Goal: Task Accomplishment & Management: Complete application form

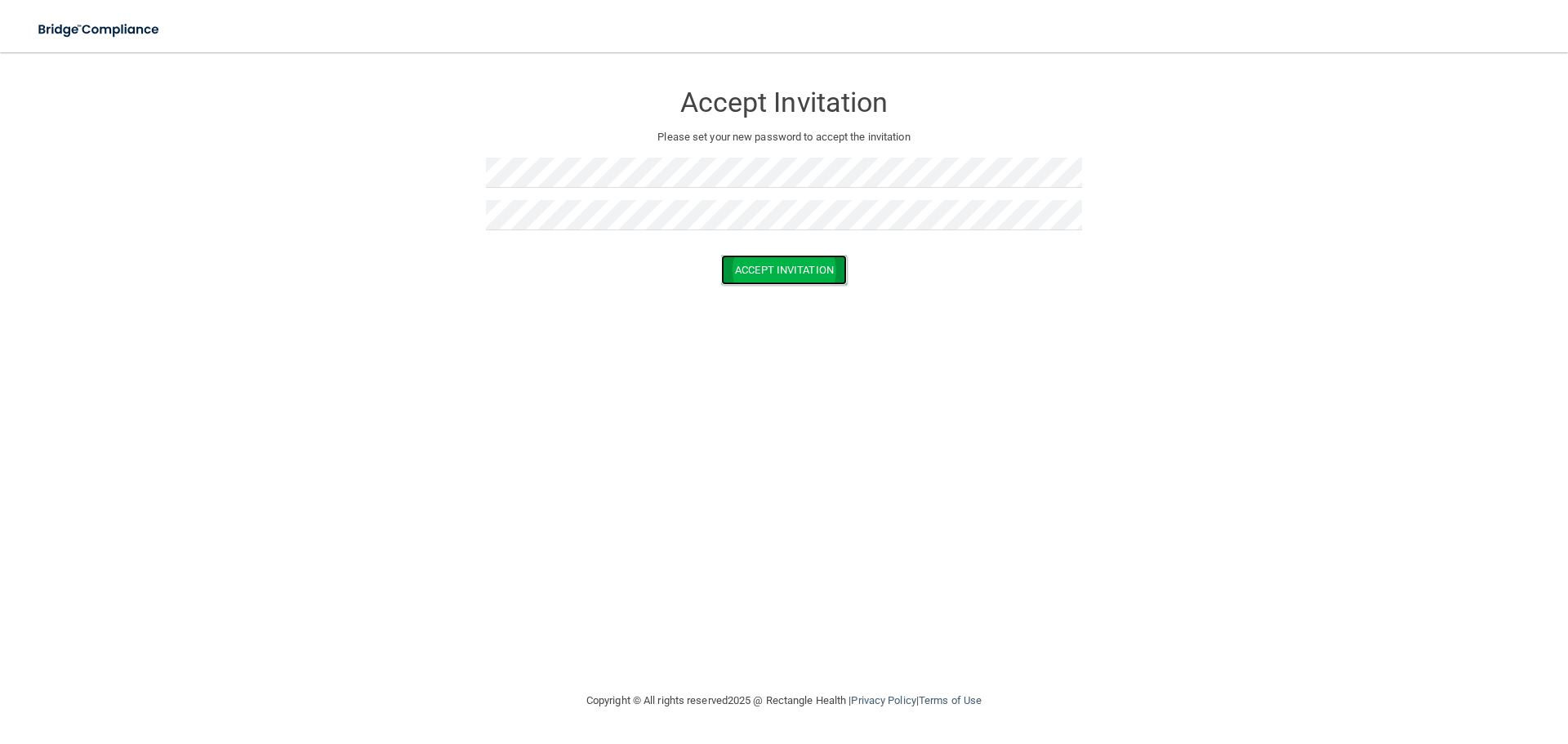
click at [779, 277] on button "Accept Invitation" at bounding box center [784, 269] width 126 height 30
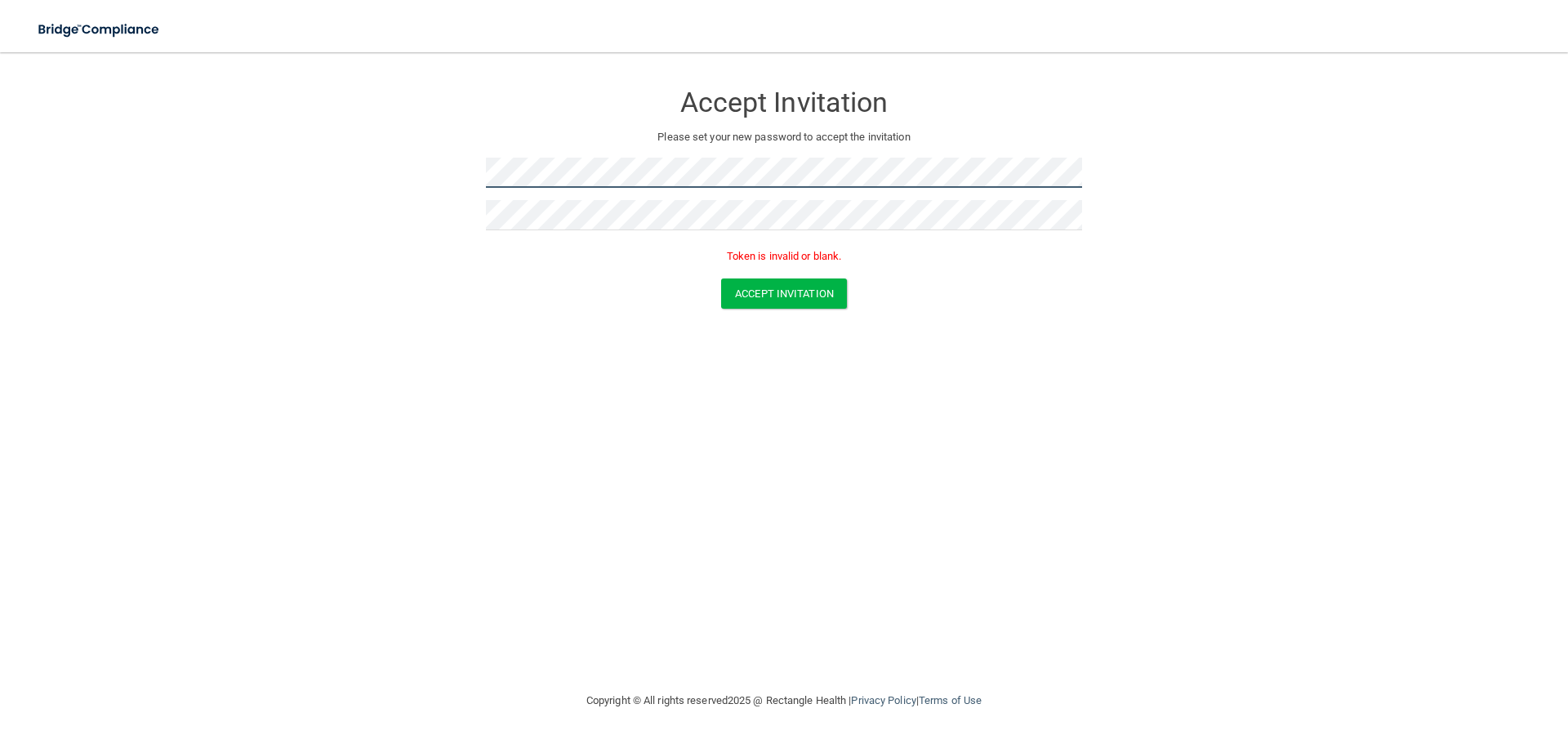
click at [131, 80] on form "Accept Invitation Please set your new password to accept the invitation Token i…" at bounding box center [784, 198] width 1503 height 260
click at [715, 197] on div at bounding box center [783, 178] width 596 height 42
click at [775, 300] on button "Accept Invitation" at bounding box center [784, 293] width 126 height 30
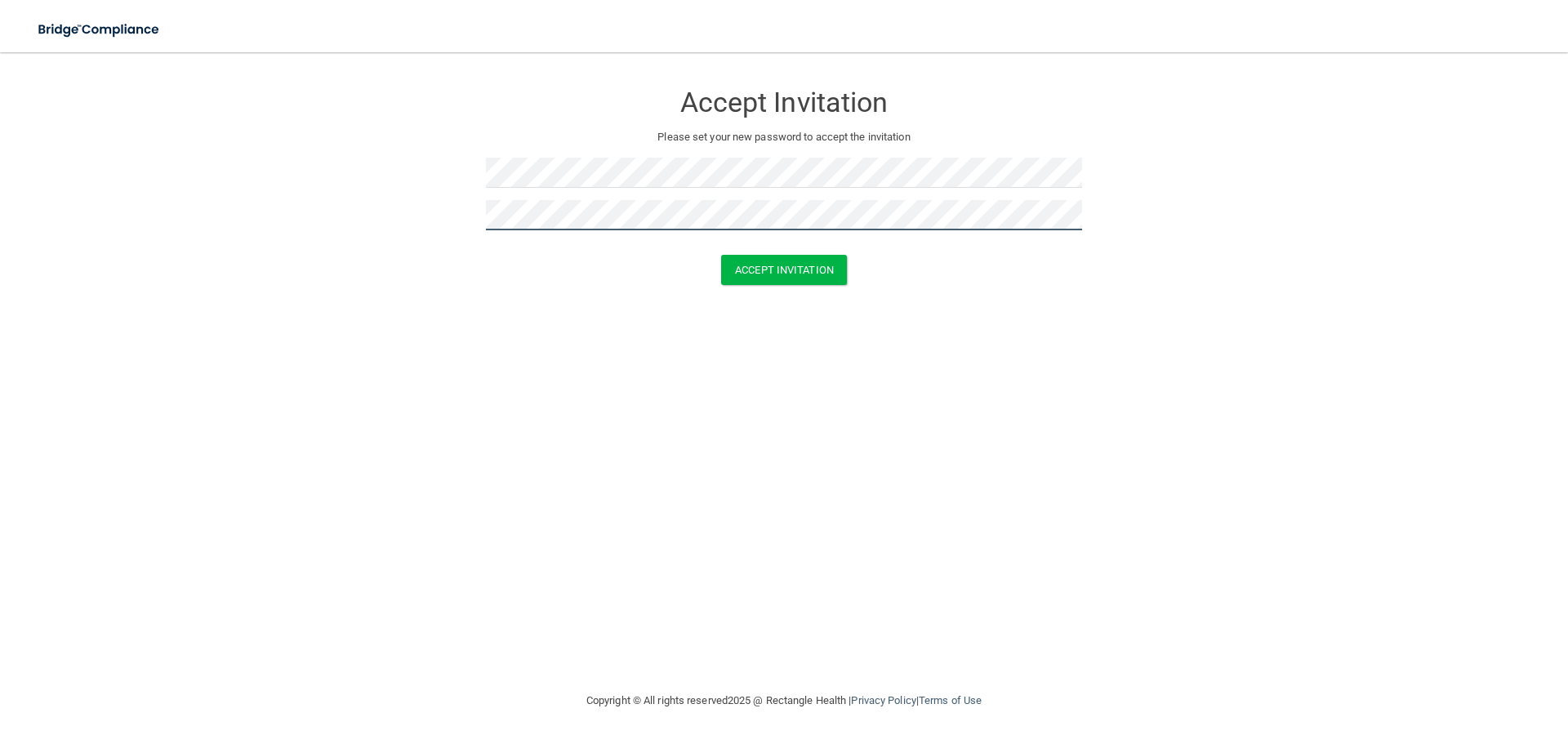
click at [721, 255] on button "Accept Invitation" at bounding box center [784, 269] width 126 height 30
